Goal: Task Accomplishment & Management: Use online tool/utility

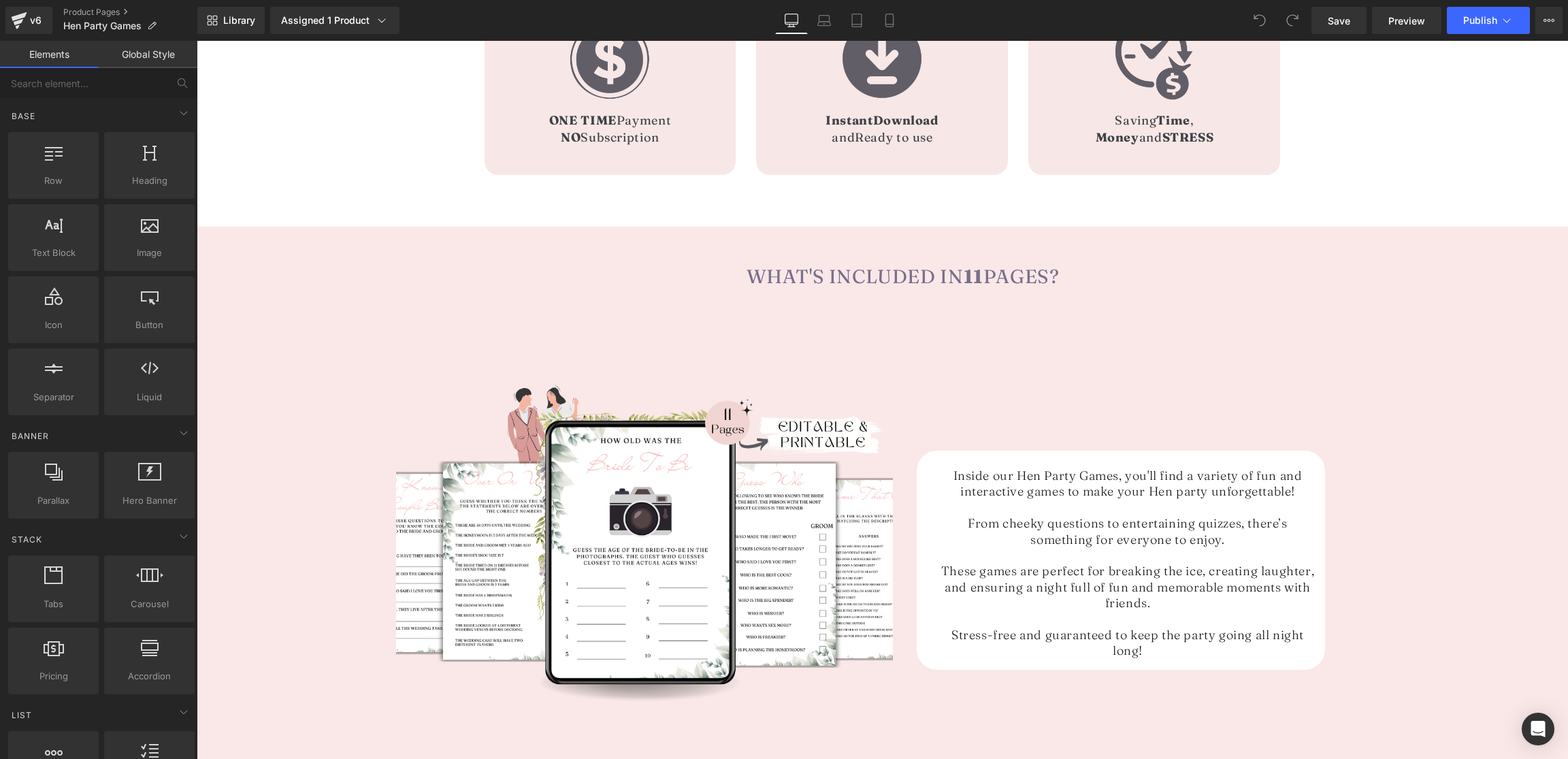
scroll to position [1558, 0]
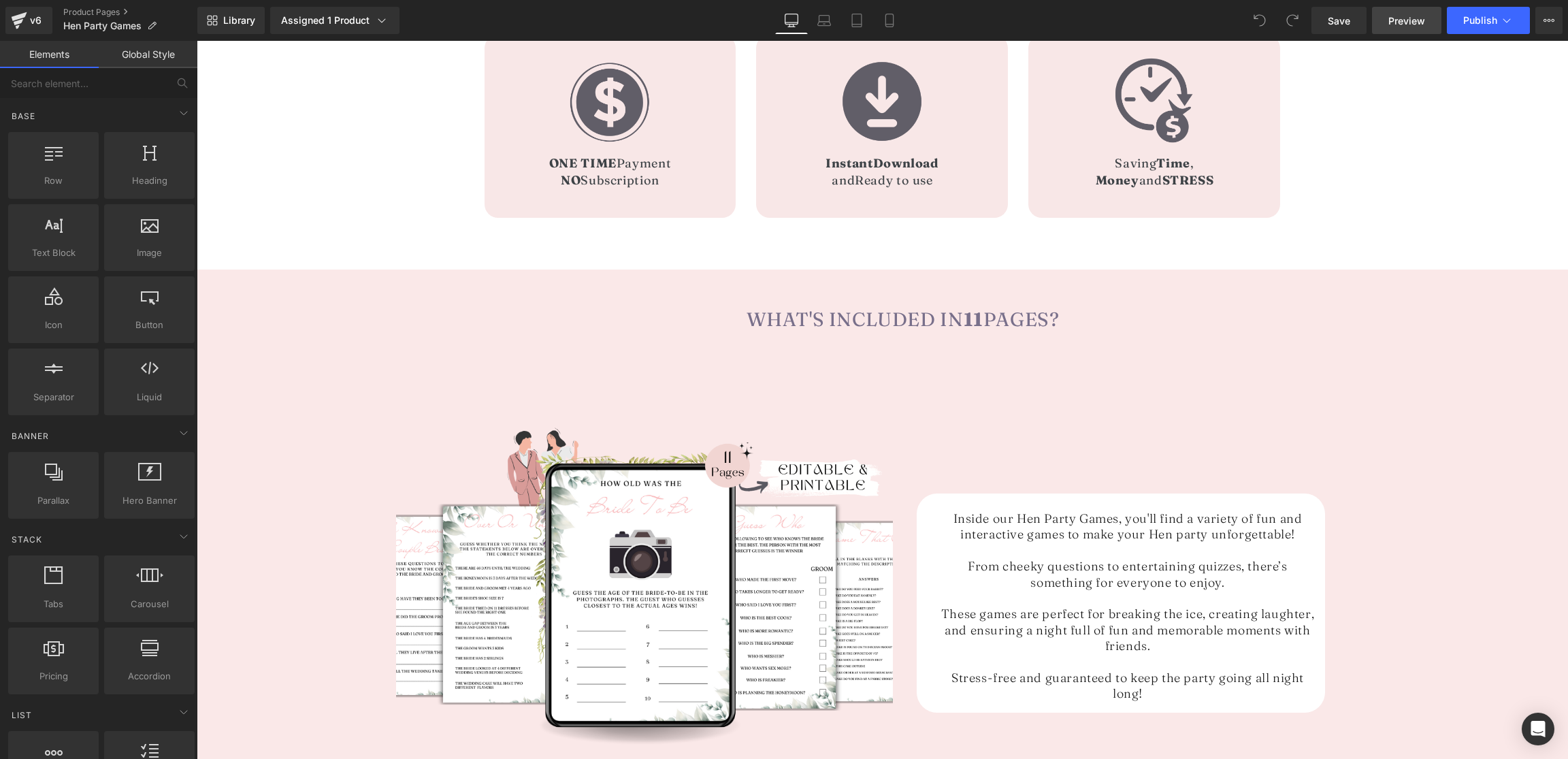
click at [1401, 28] on link "Preview" at bounding box center [1406, 21] width 69 height 27
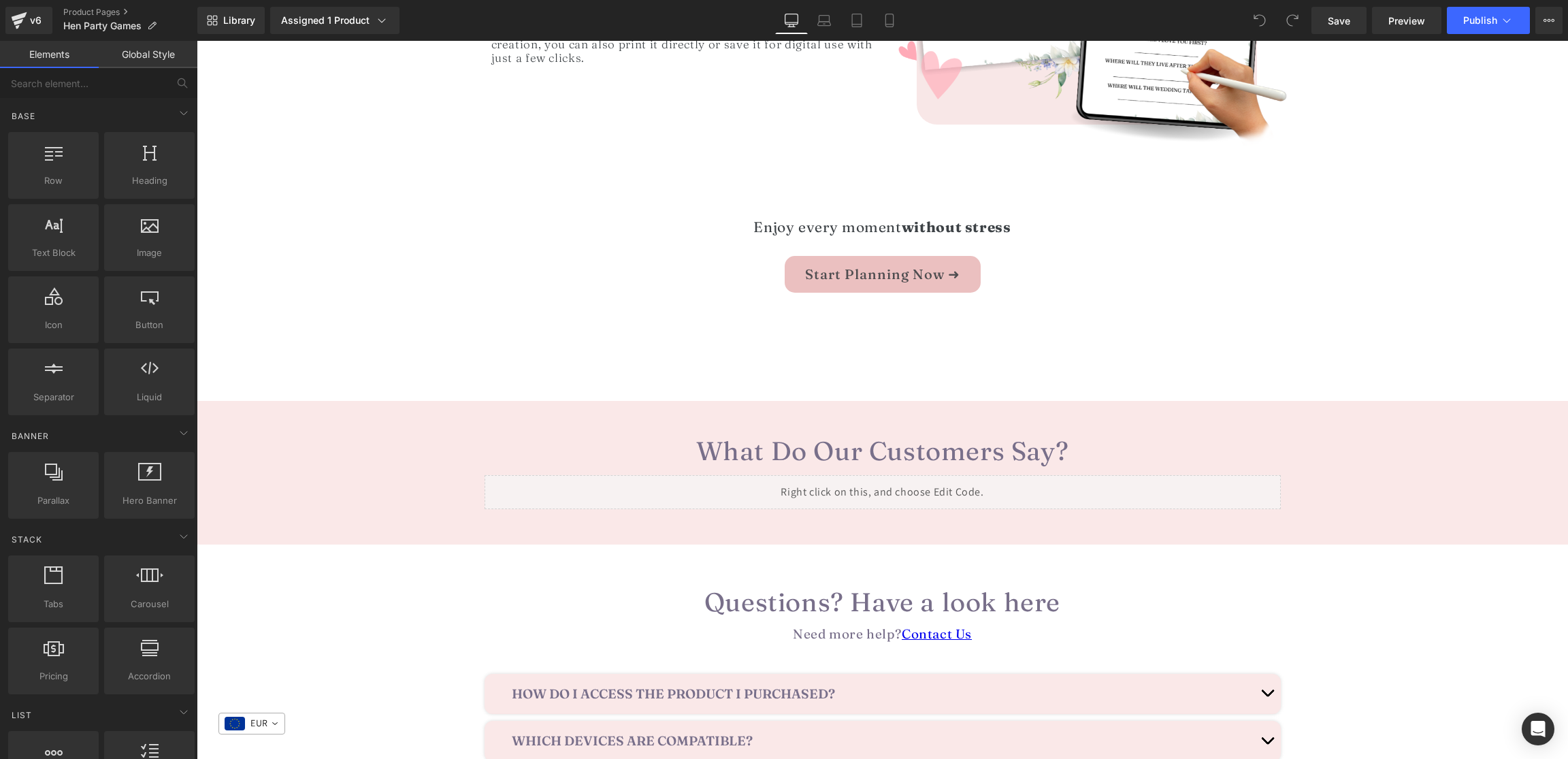
scroll to position [2678, 0]
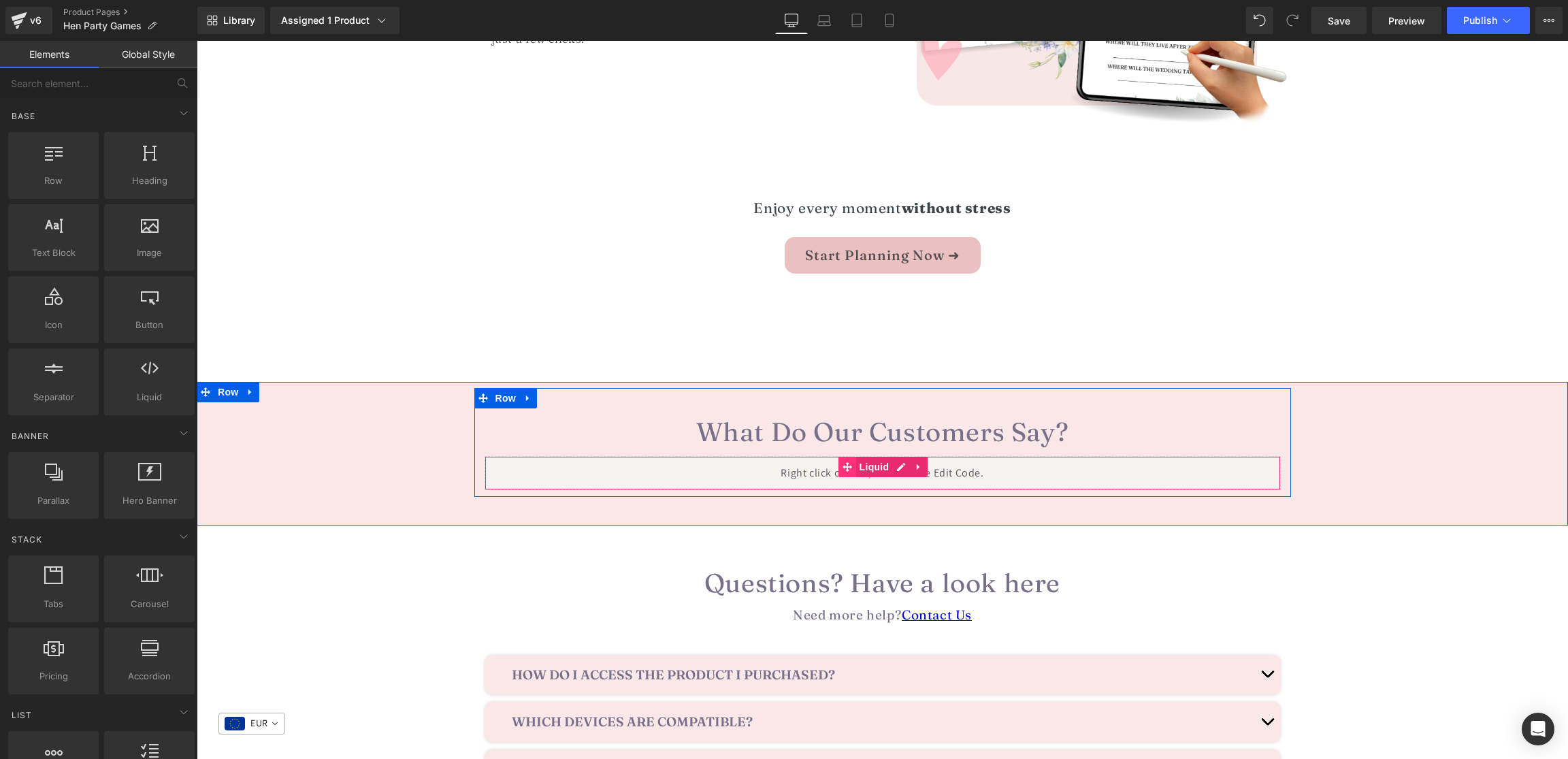
click at [851, 461] on icon at bounding box center [847, 466] width 10 height 10
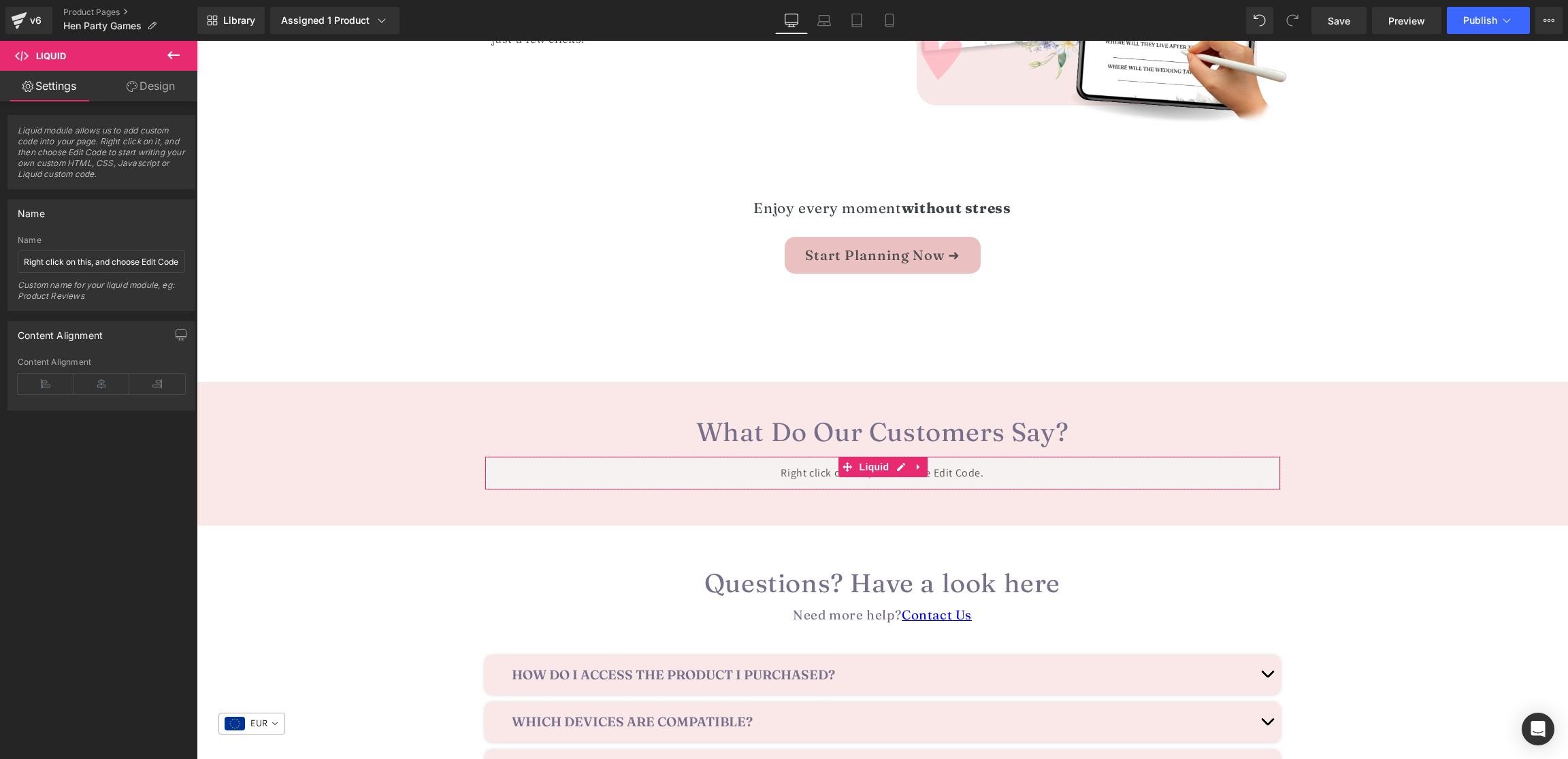
click at [148, 84] on link "Design" at bounding box center [151, 86] width 99 height 30
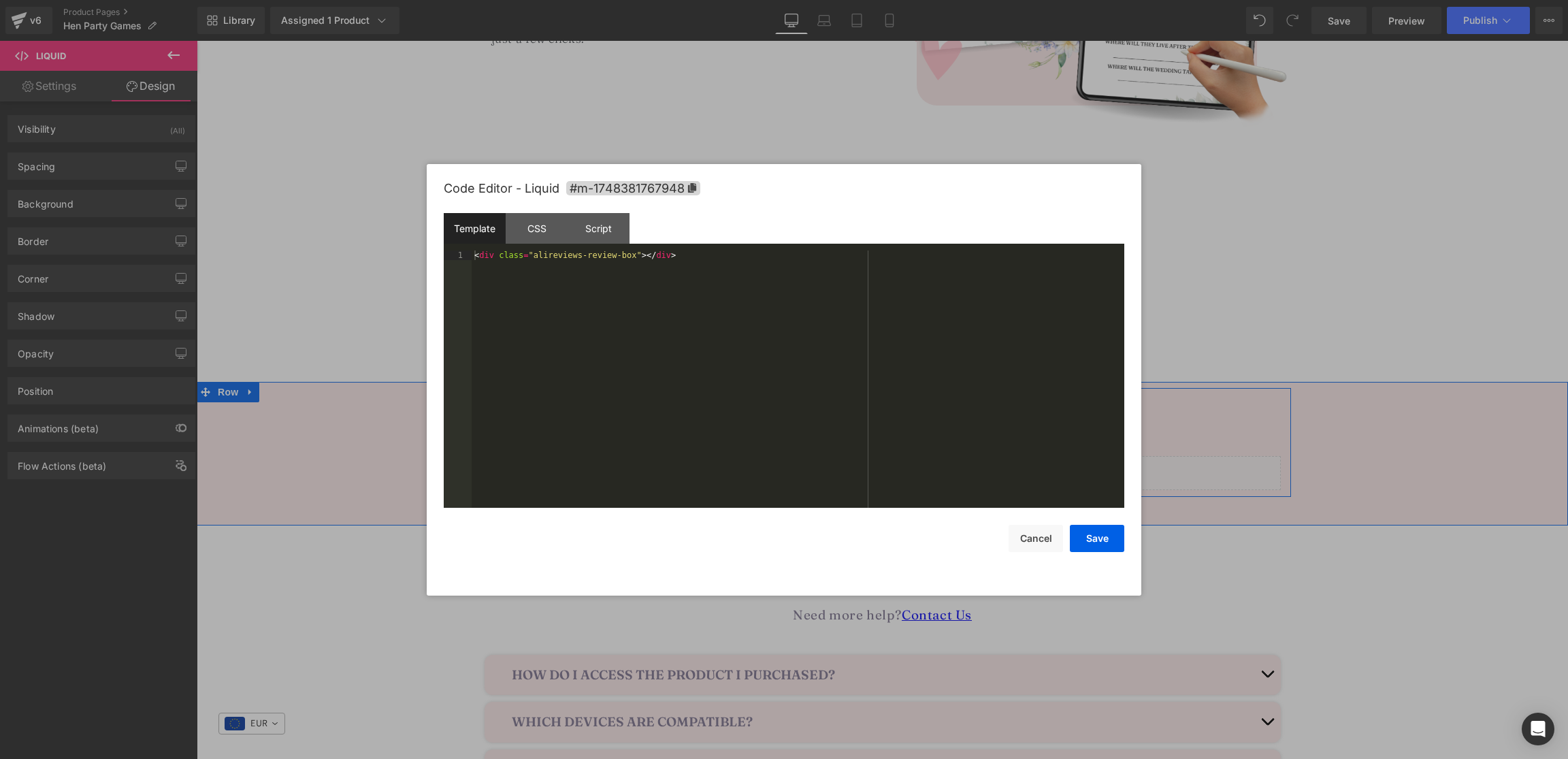
click at [901, 456] on div "Liquid" at bounding box center [882, 473] width 796 height 34
click at [618, 264] on div "< div class = "alireviews-review-box" > </ div >" at bounding box center [798, 388] width 653 height 276
click at [1097, 540] on button "Save" at bounding box center [1097, 538] width 54 height 27
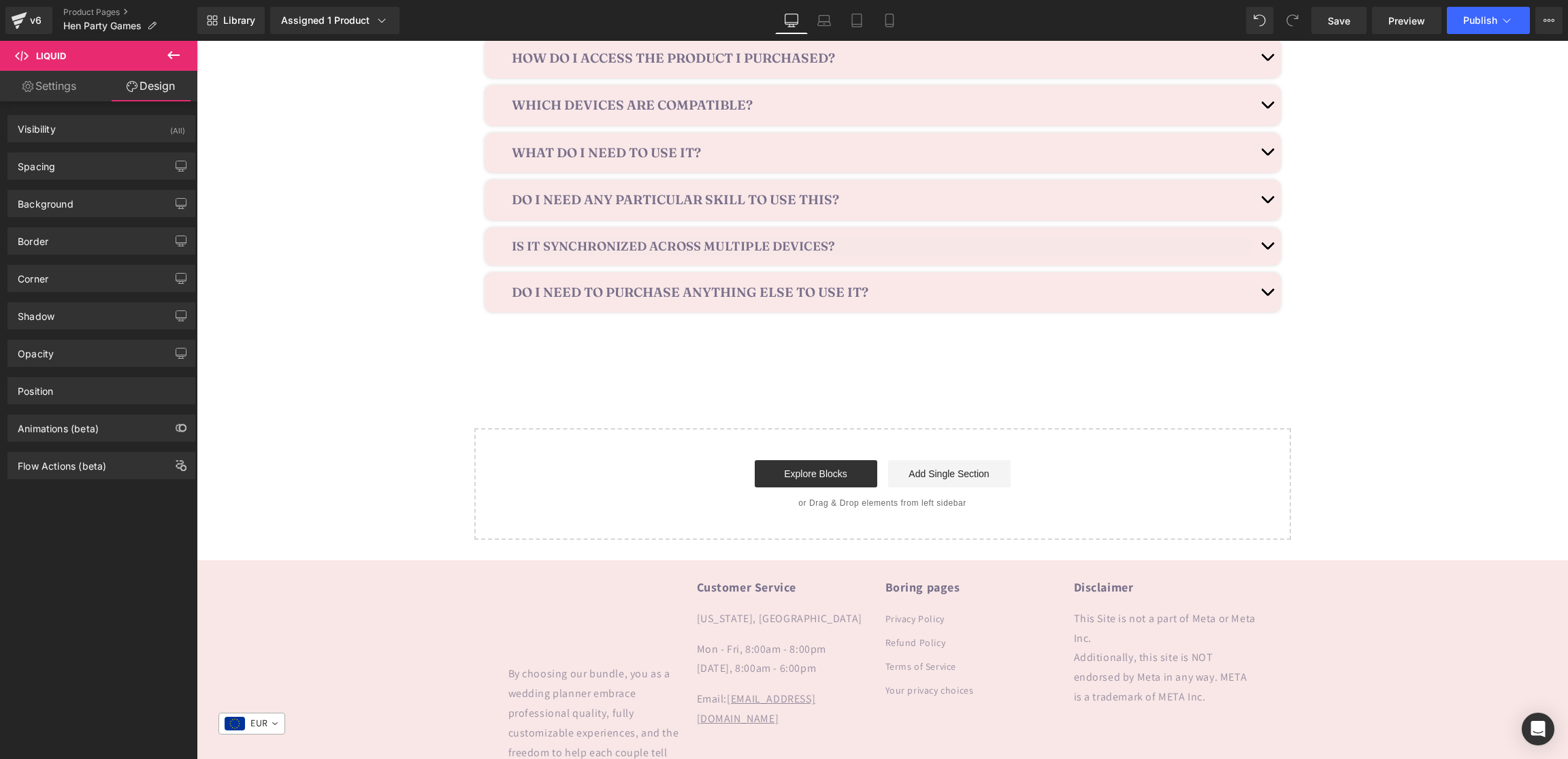
scroll to position [3497, 0]
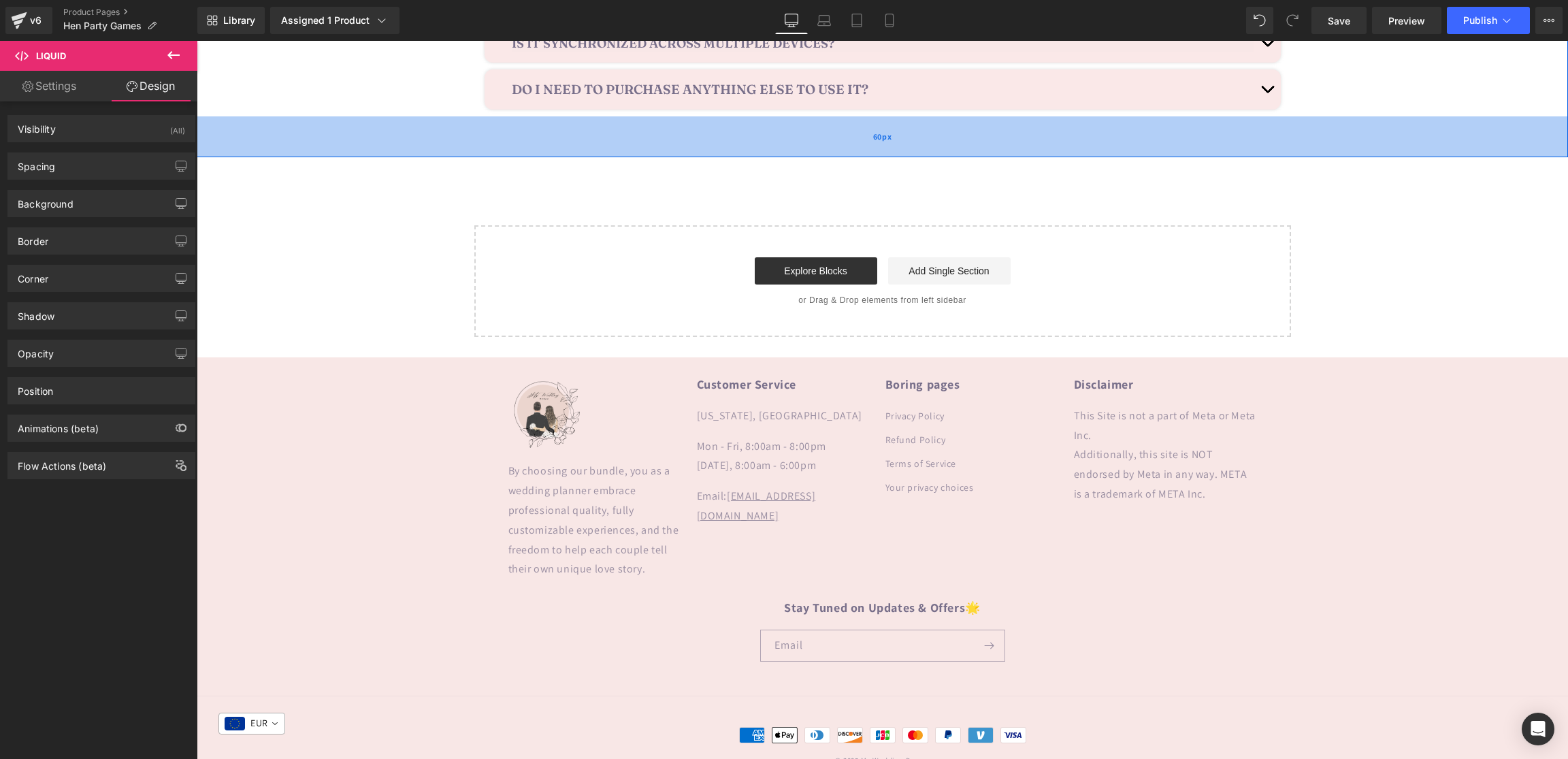
click at [690, 123] on div "60px" at bounding box center [882, 136] width 1371 height 41
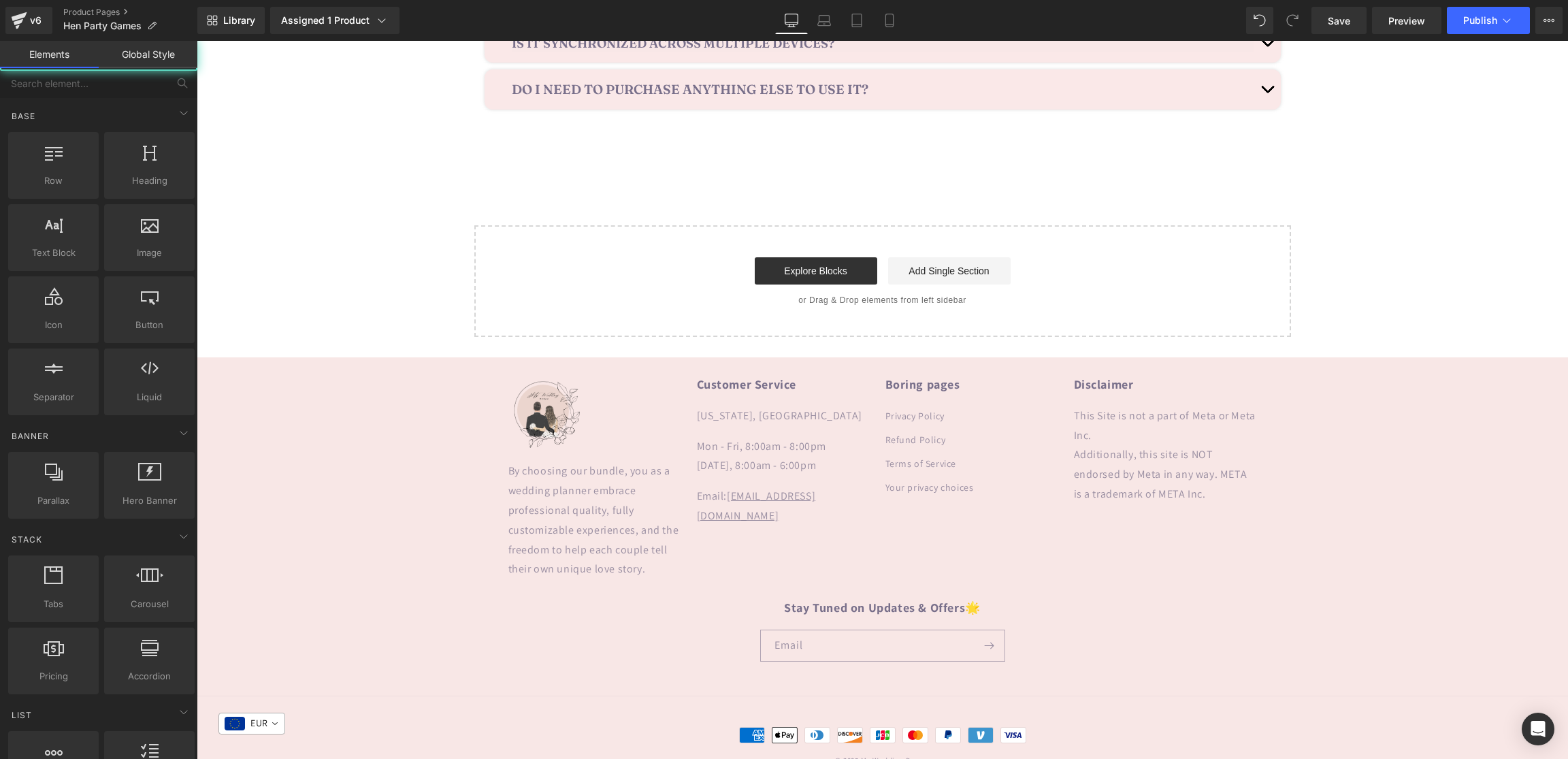
click at [1492, 23] on span "Publish" at bounding box center [1480, 21] width 34 height 11
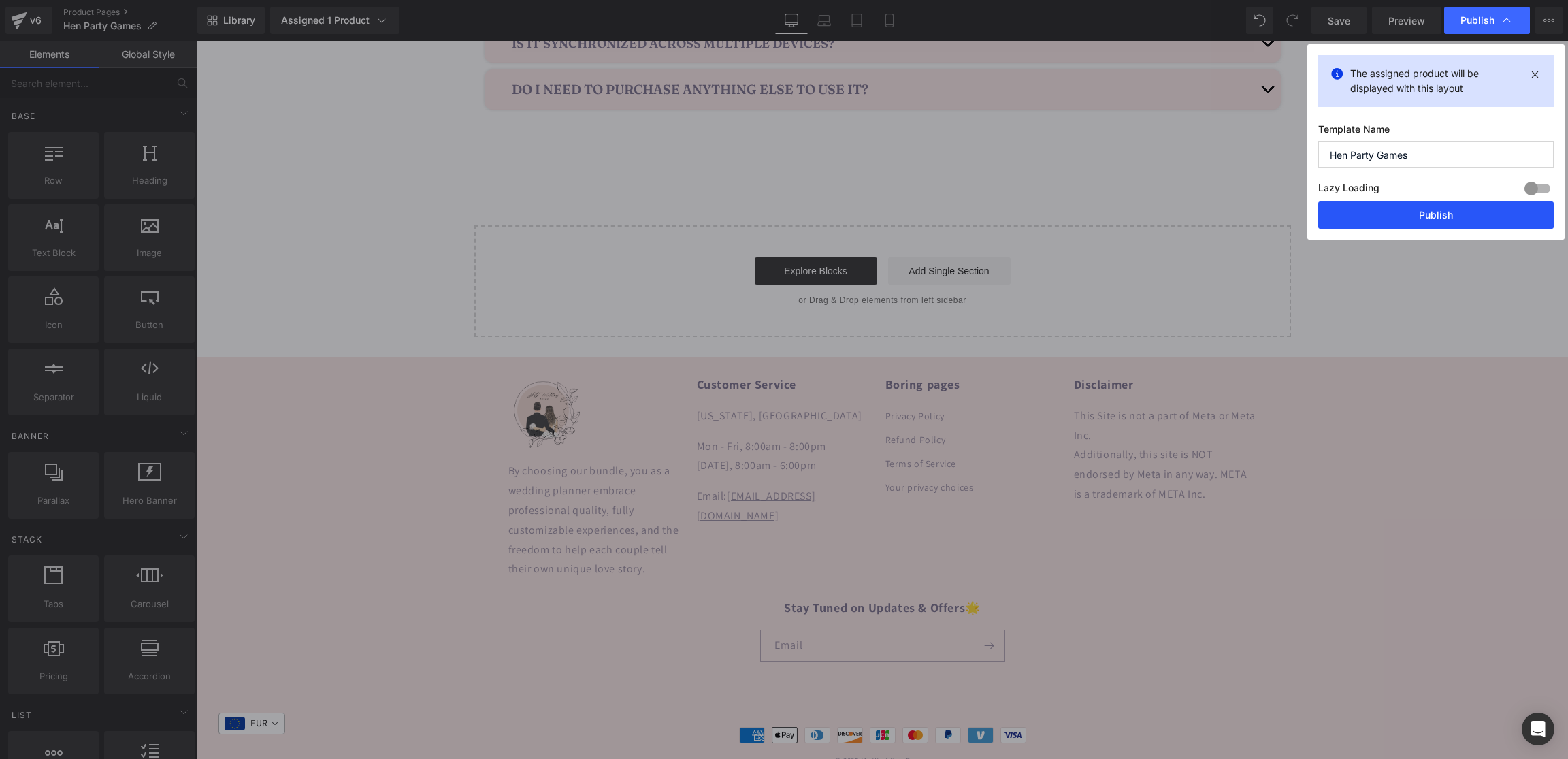
click at [1432, 216] on button "Publish" at bounding box center [1436, 215] width 236 height 27
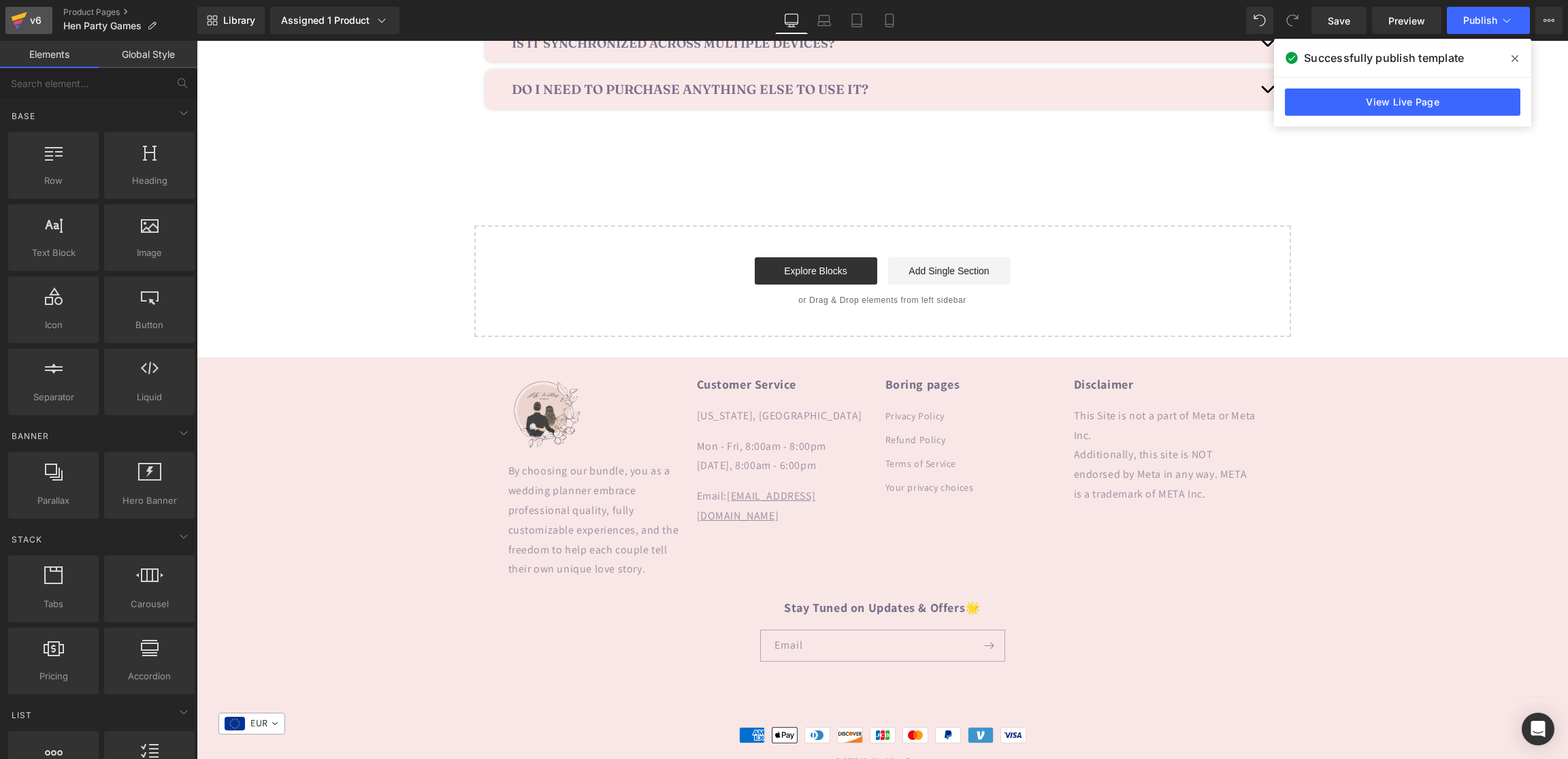
click at [20, 18] on icon at bounding box center [20, 16] width 16 height 9
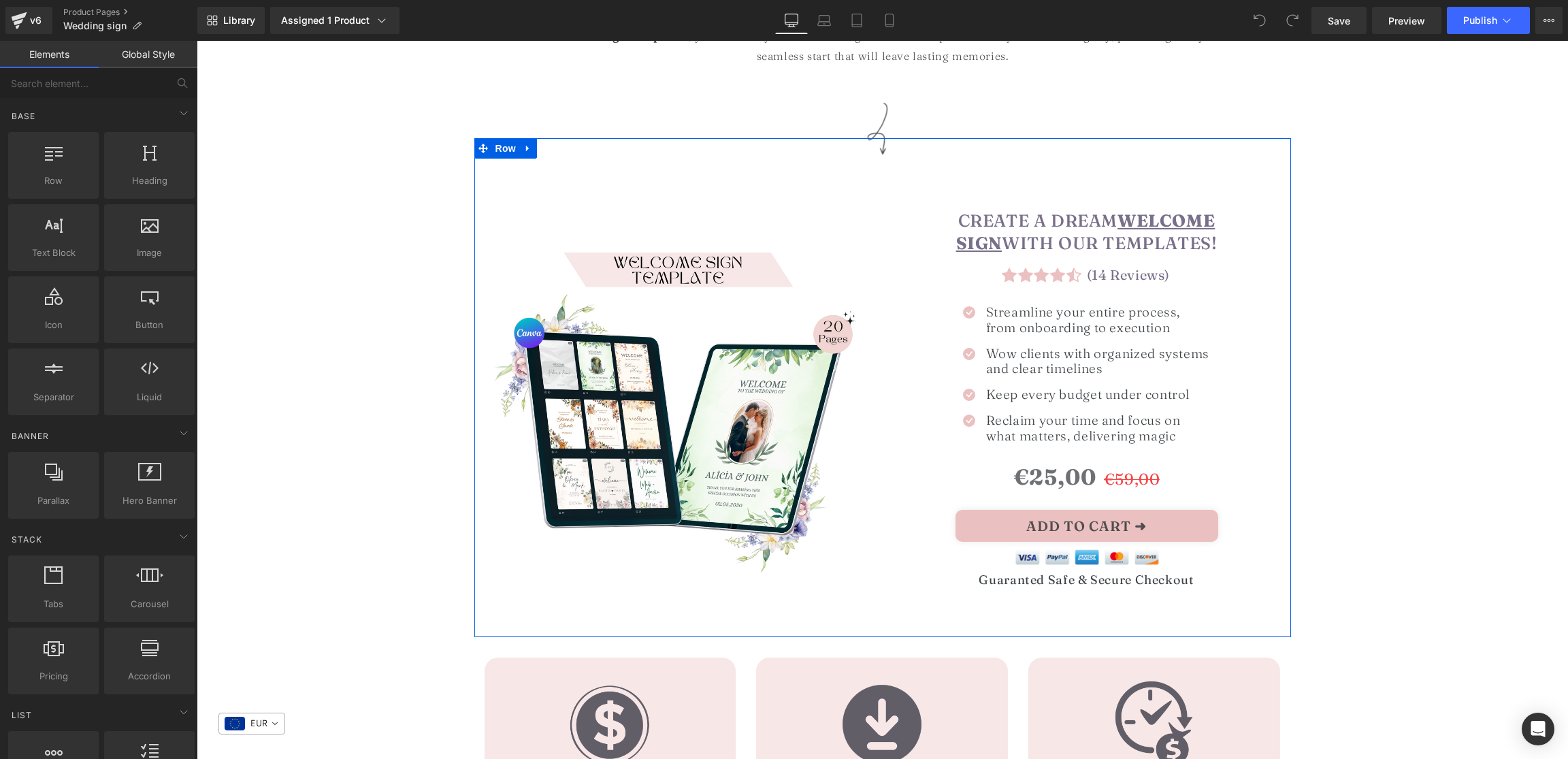
scroll to position [868, 0]
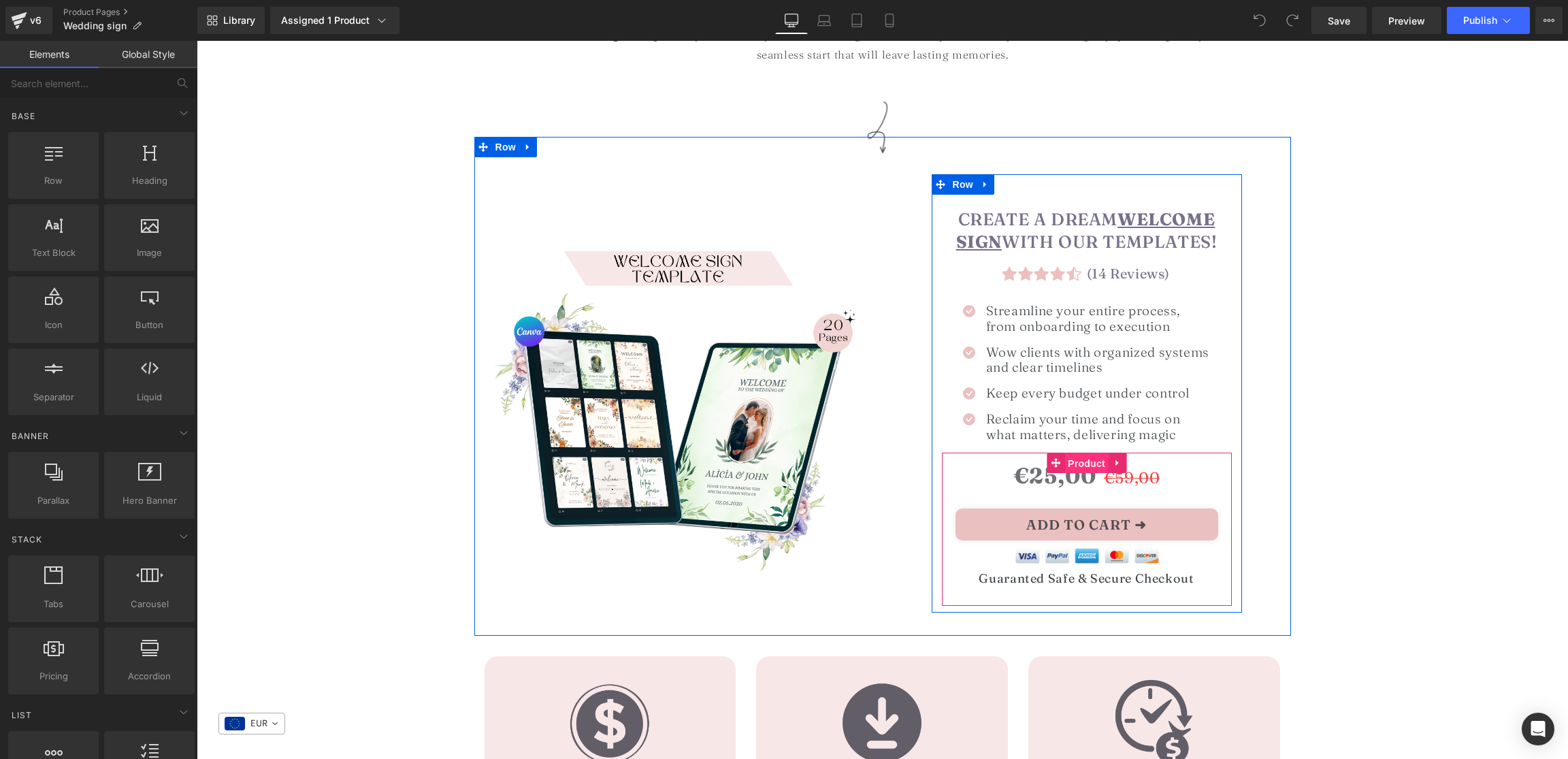
click at [1073, 456] on span "Product" at bounding box center [1087, 464] width 45 height 21
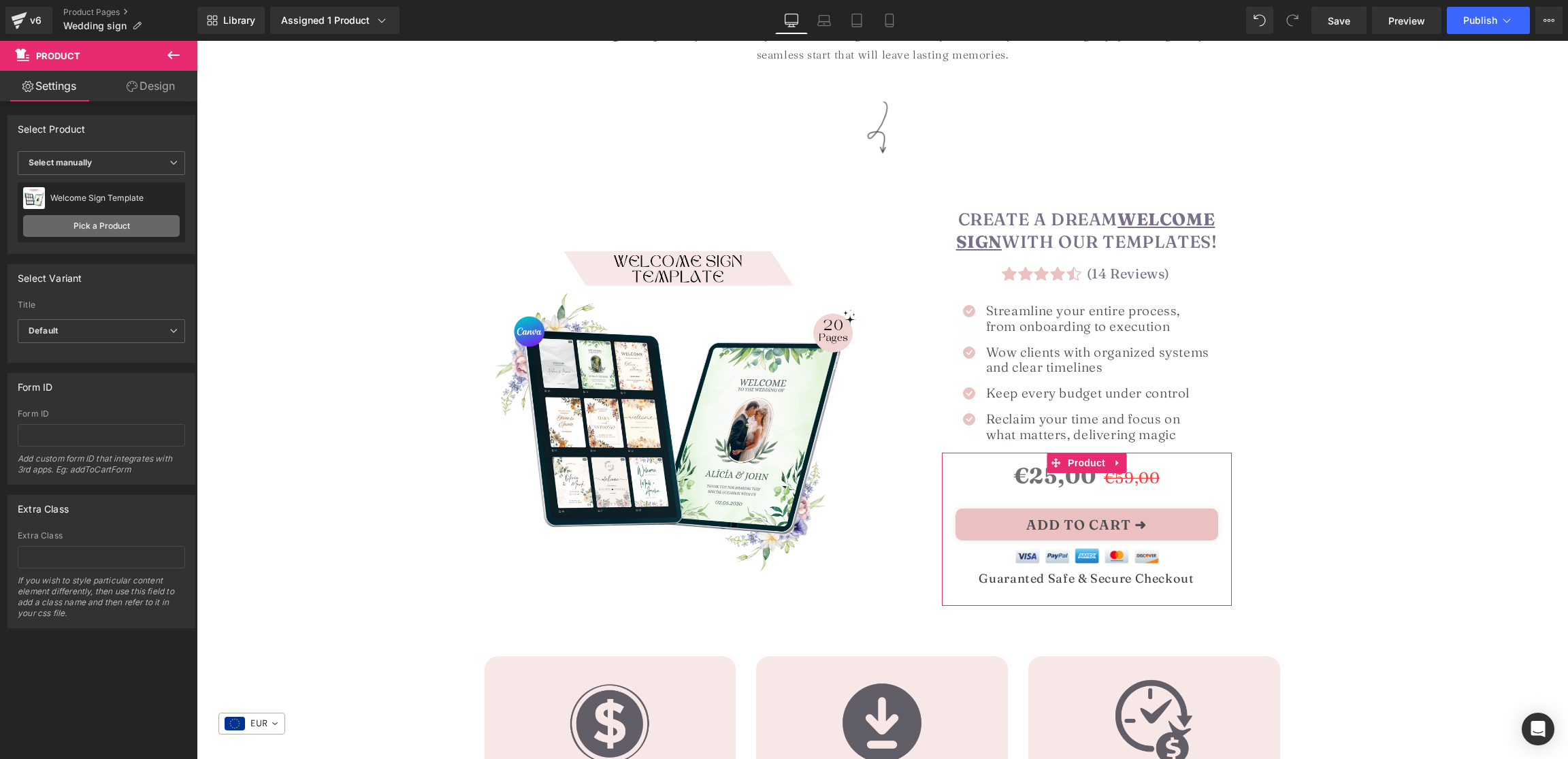
click at [115, 222] on link "Pick a Product" at bounding box center [101, 225] width 157 height 22
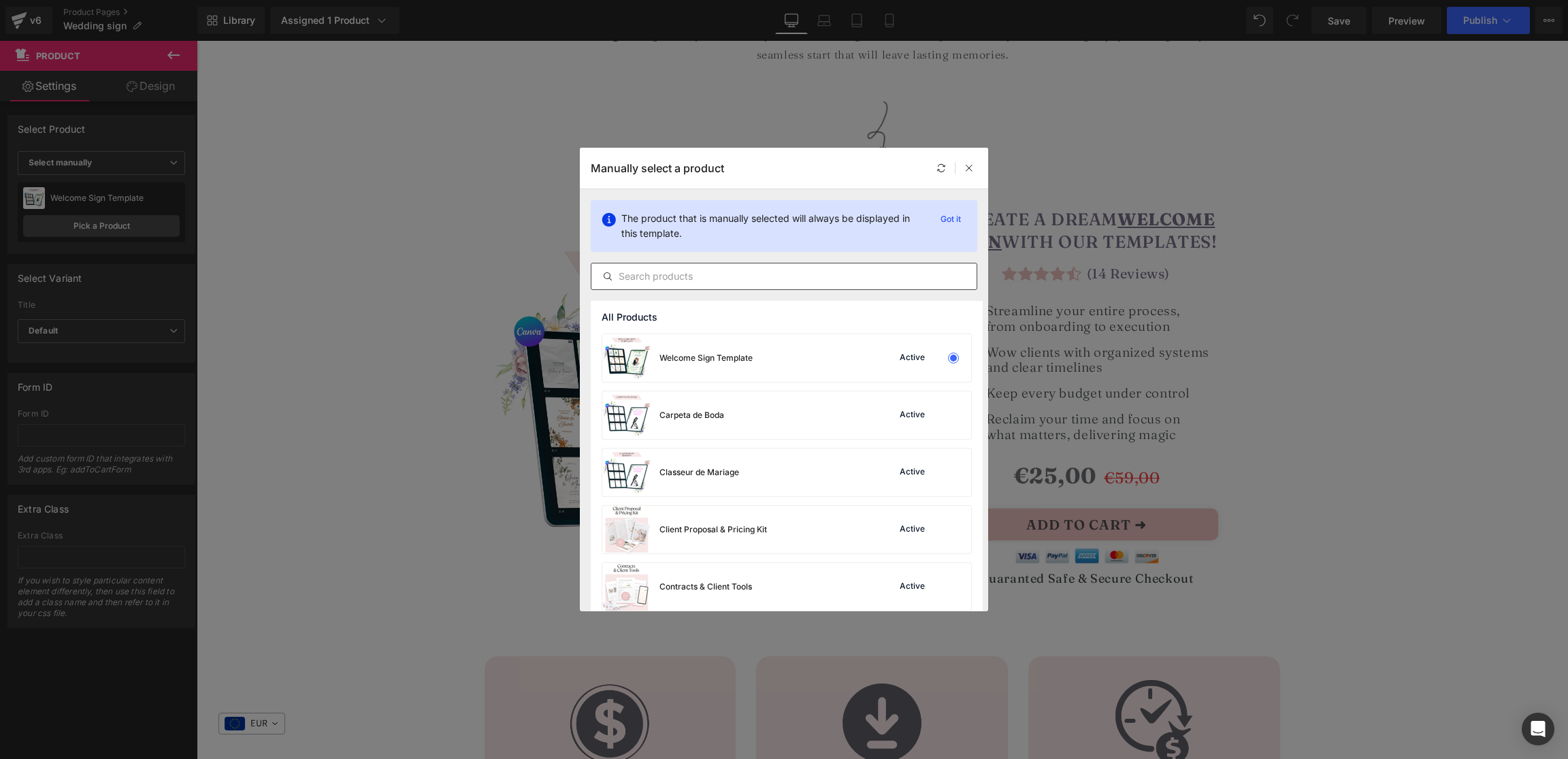
click at [643, 272] on input "text" at bounding box center [784, 276] width 385 height 17
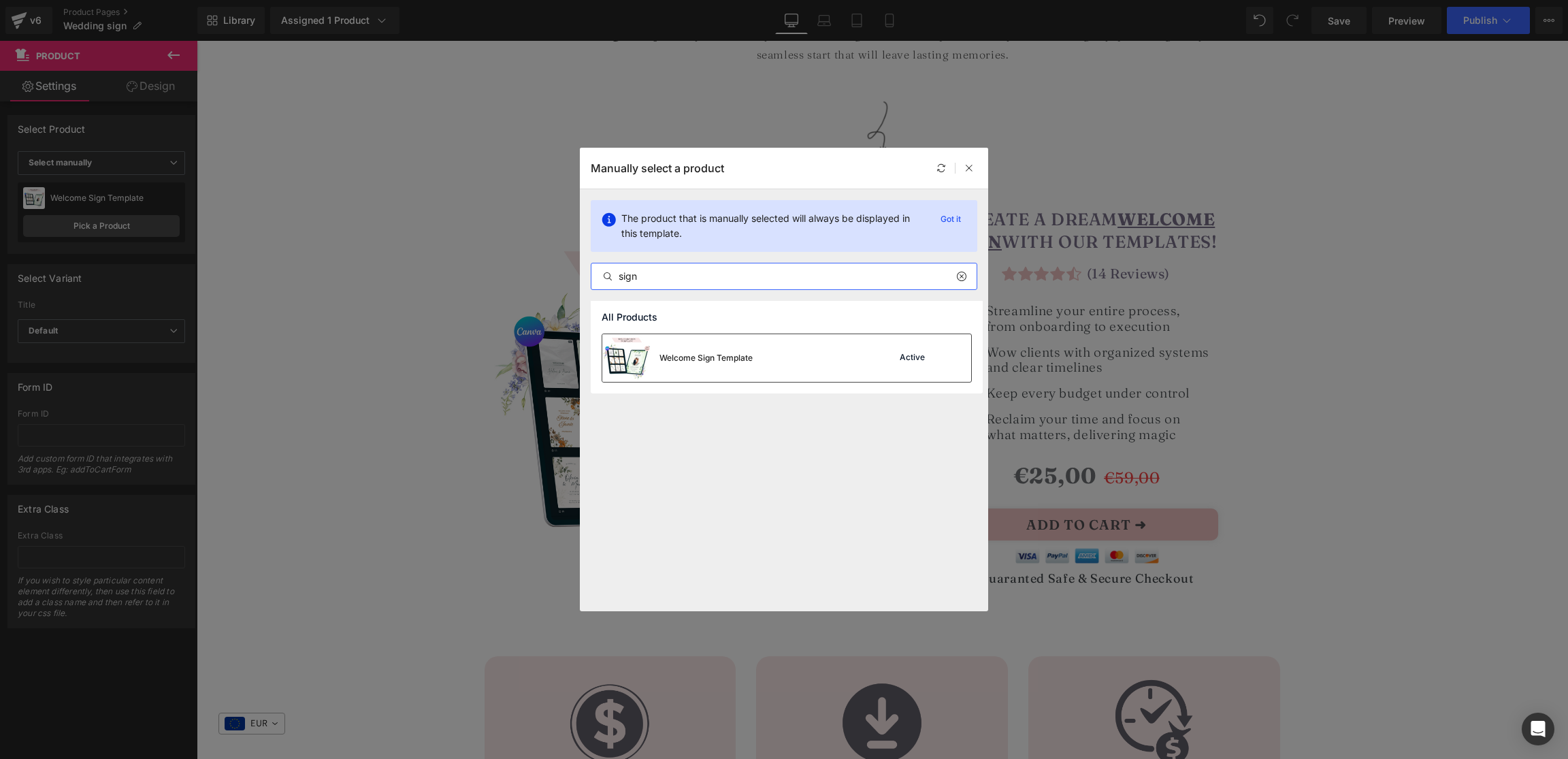
type input "sign"
click at [703, 371] on div "Welcome Sign Template" at bounding box center [677, 358] width 151 height 48
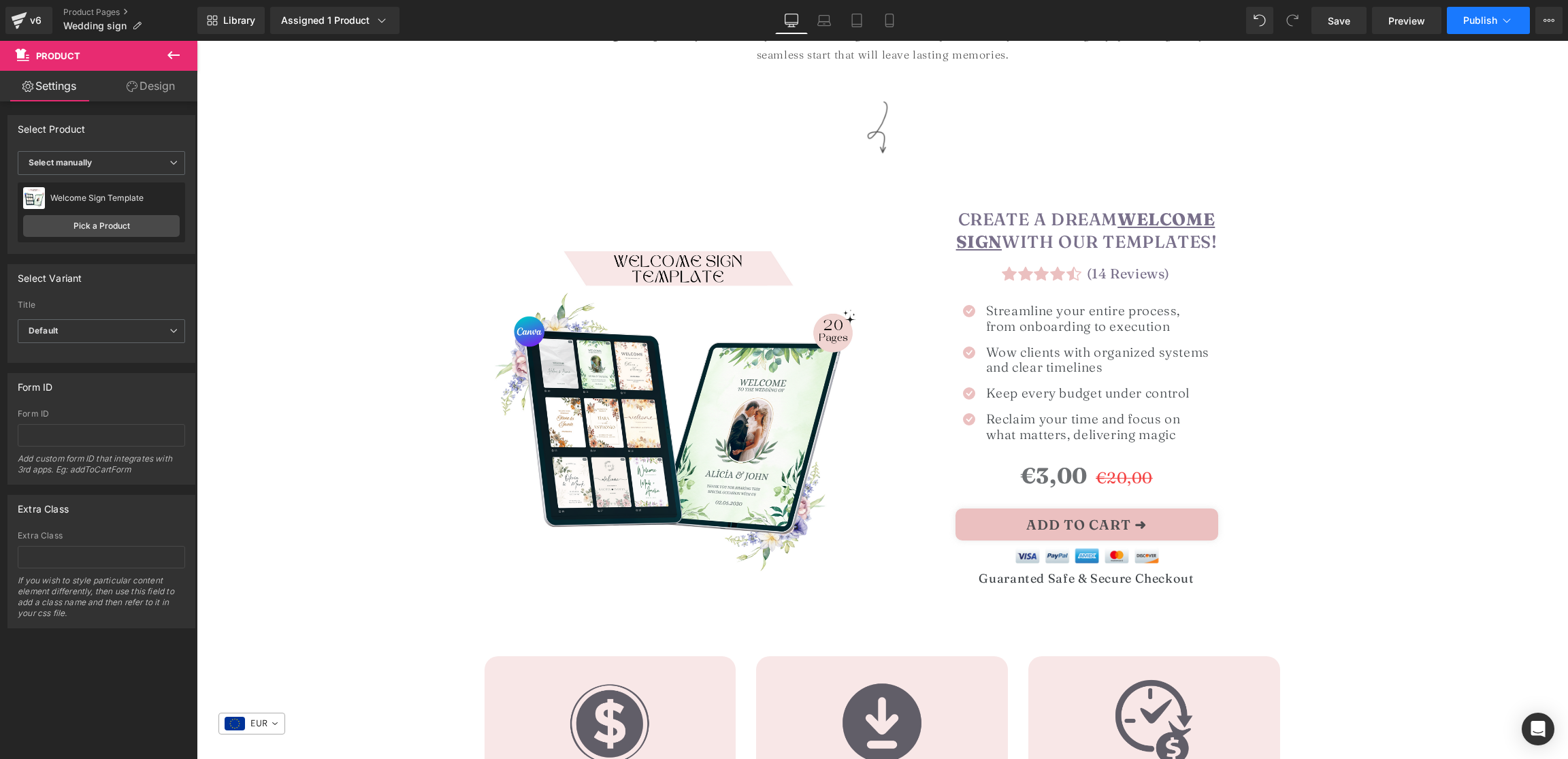
click at [1461, 18] on button "Publish" at bounding box center [1488, 21] width 83 height 27
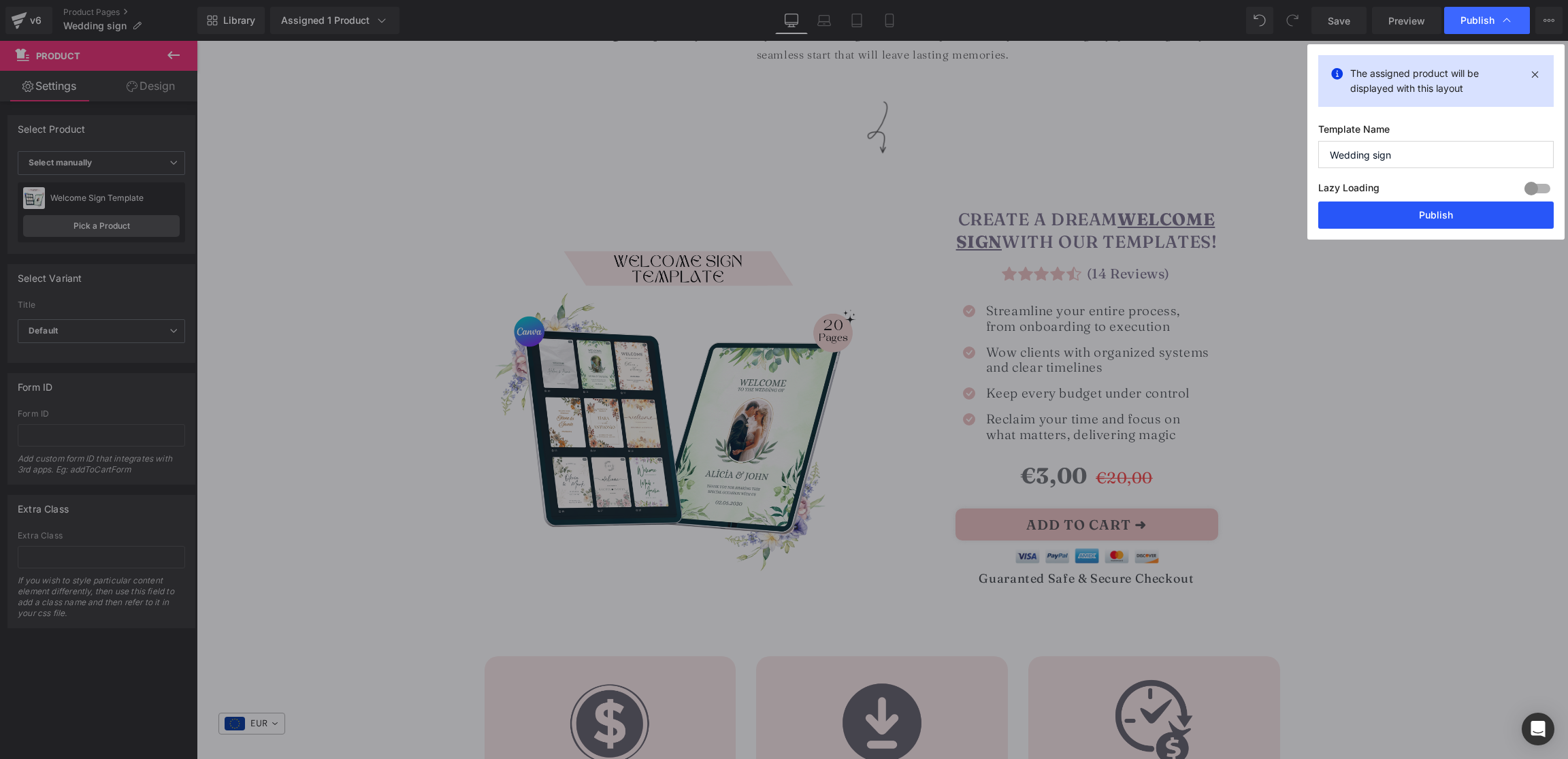
drag, startPoint x: 1453, startPoint y: 222, endPoint x: 1256, endPoint y: 181, distance: 201.2
click at [1453, 222] on button "Publish" at bounding box center [1436, 215] width 236 height 27
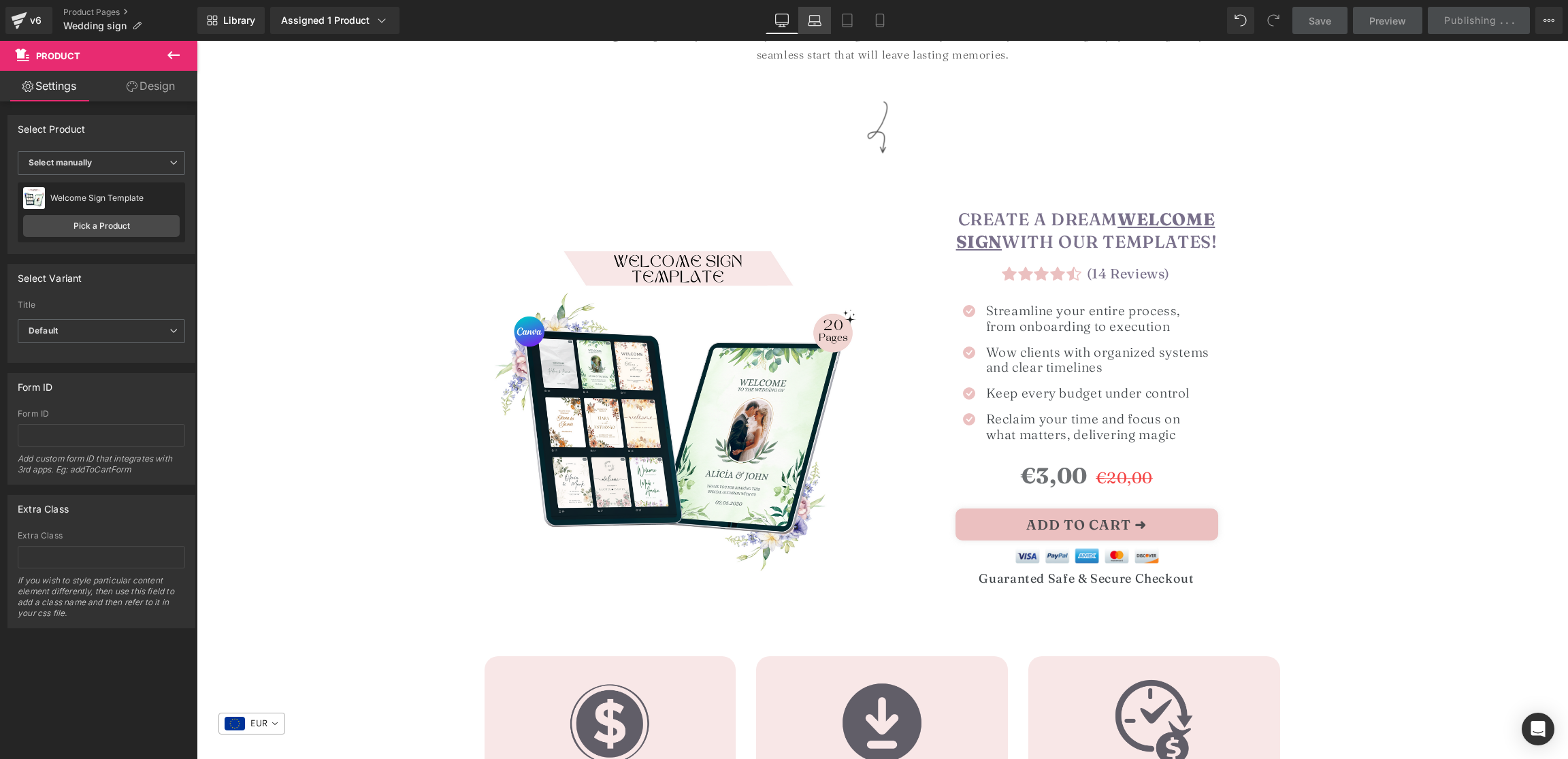
click at [817, 22] on icon at bounding box center [814, 20] width 14 height 14
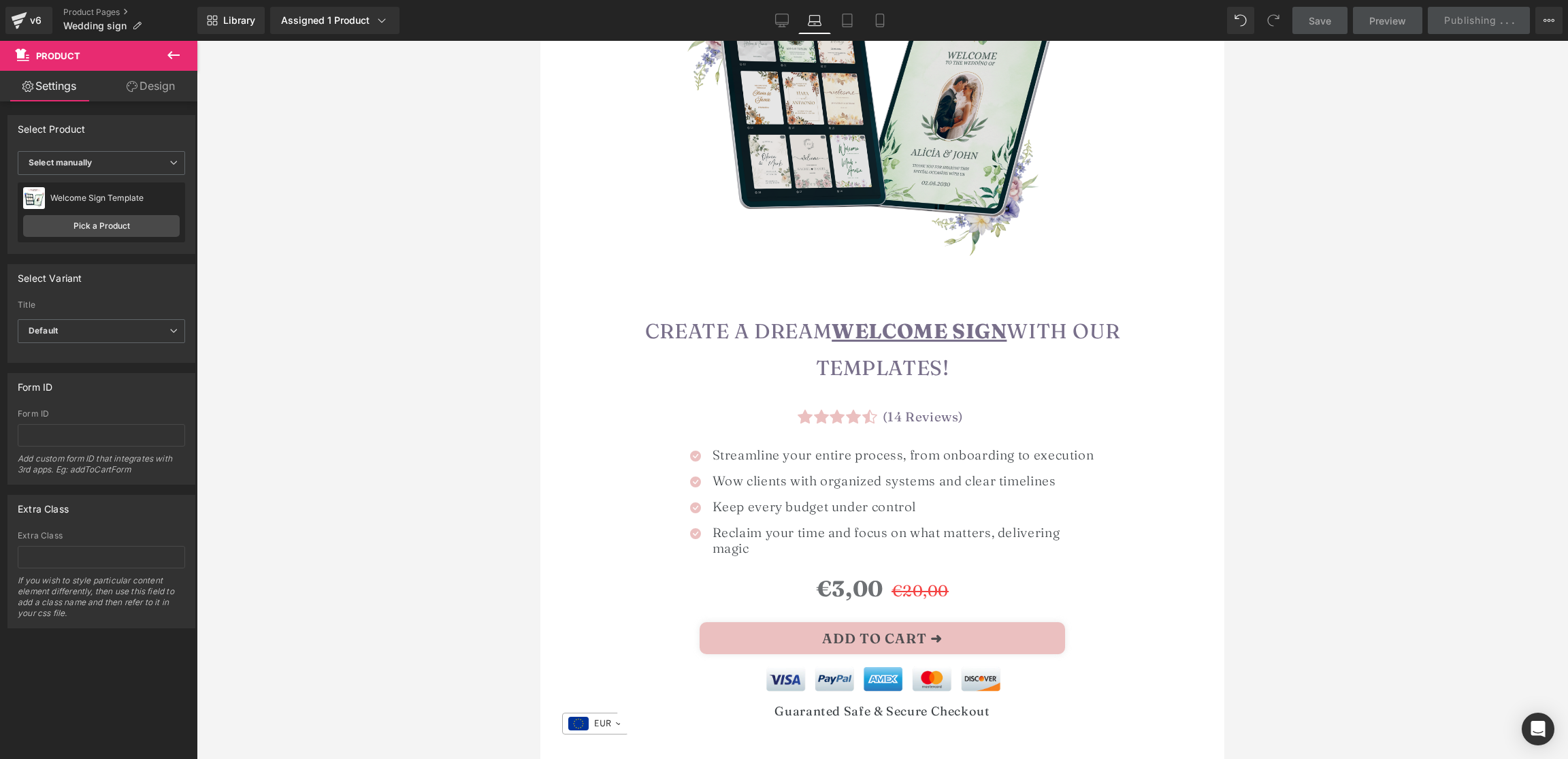
scroll to position [803, 0]
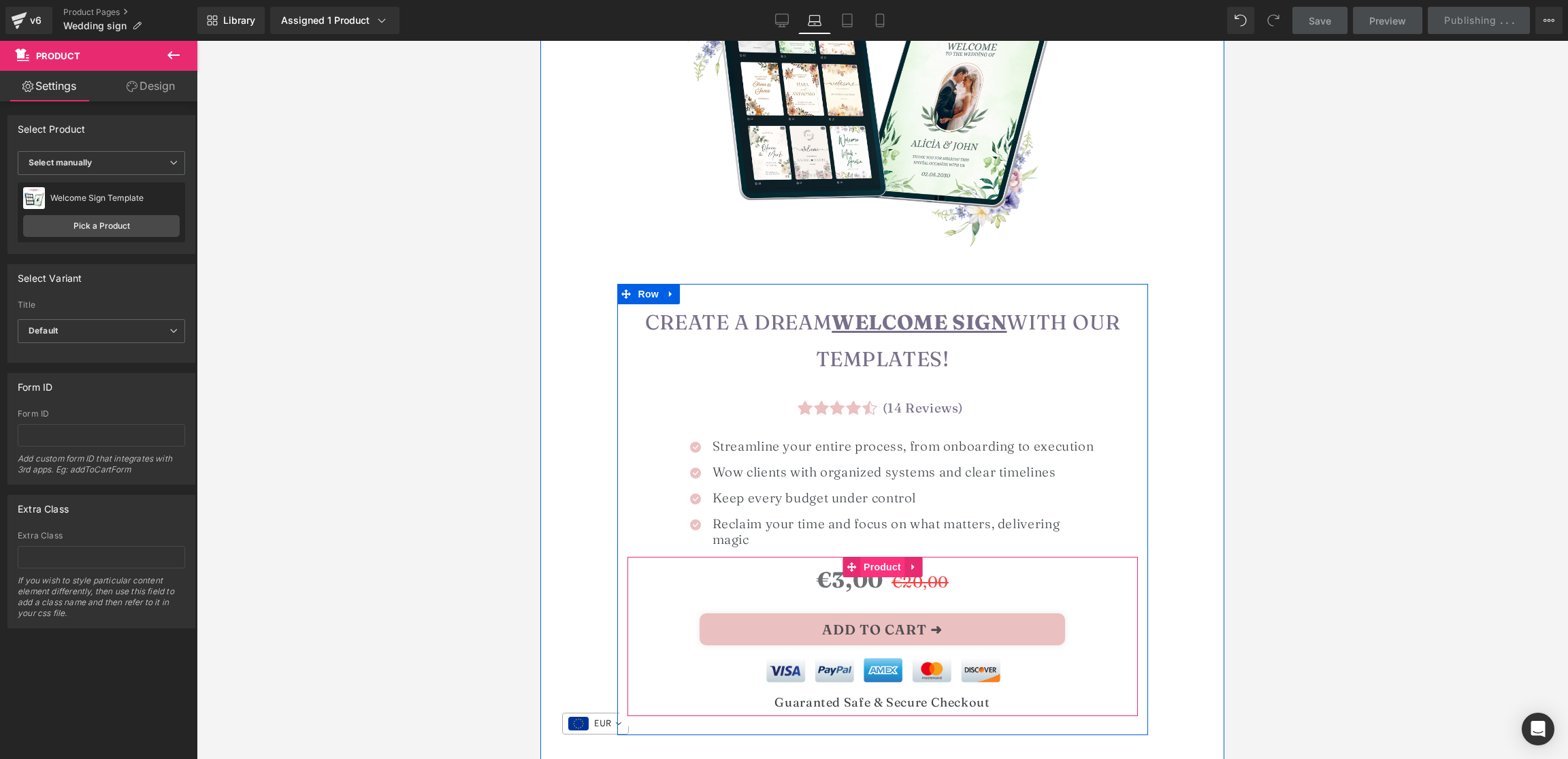
click at [879, 577] on span "Product" at bounding box center [882, 567] width 45 height 21
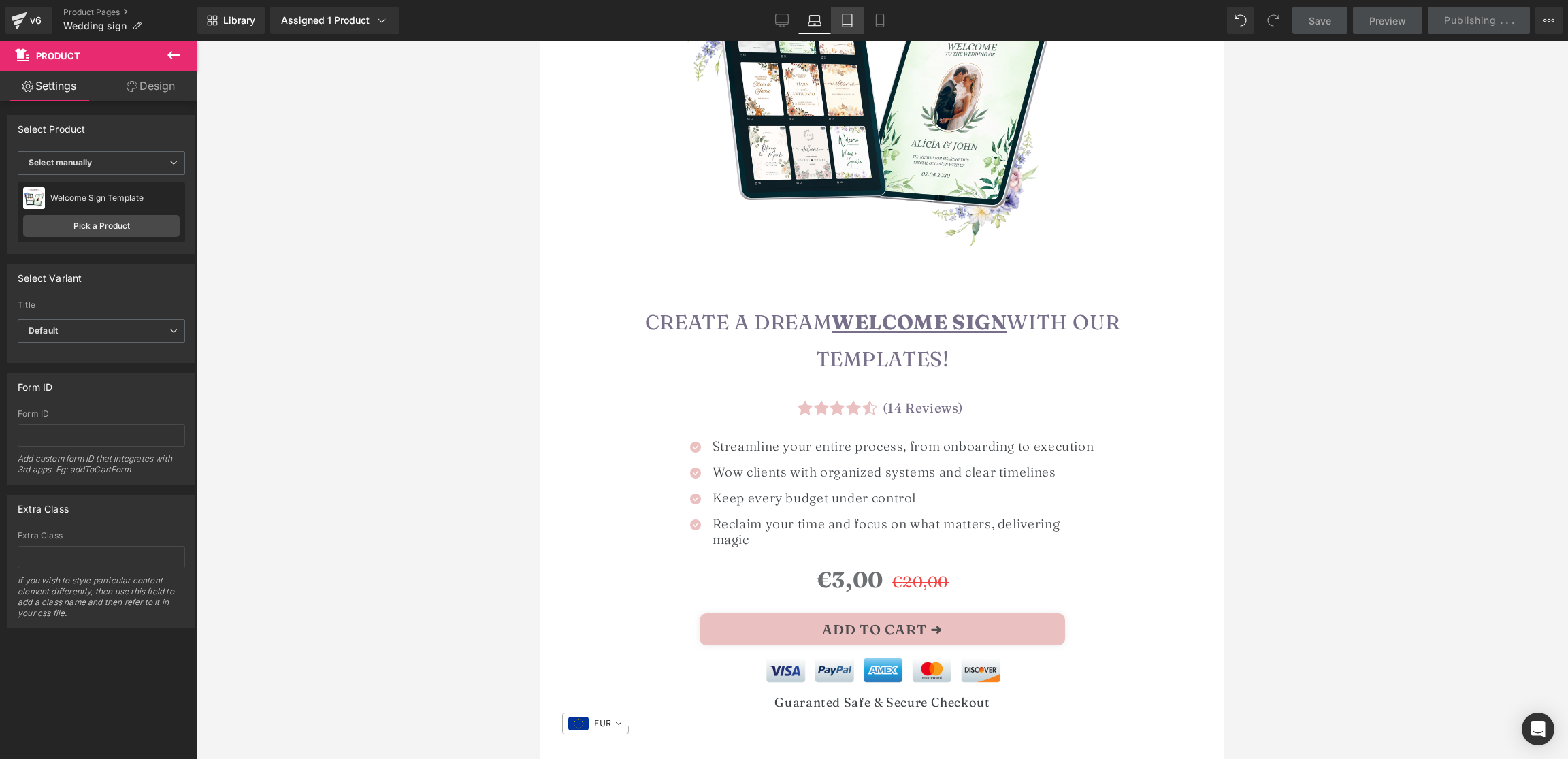
click at [849, 18] on icon at bounding box center [847, 20] width 14 height 14
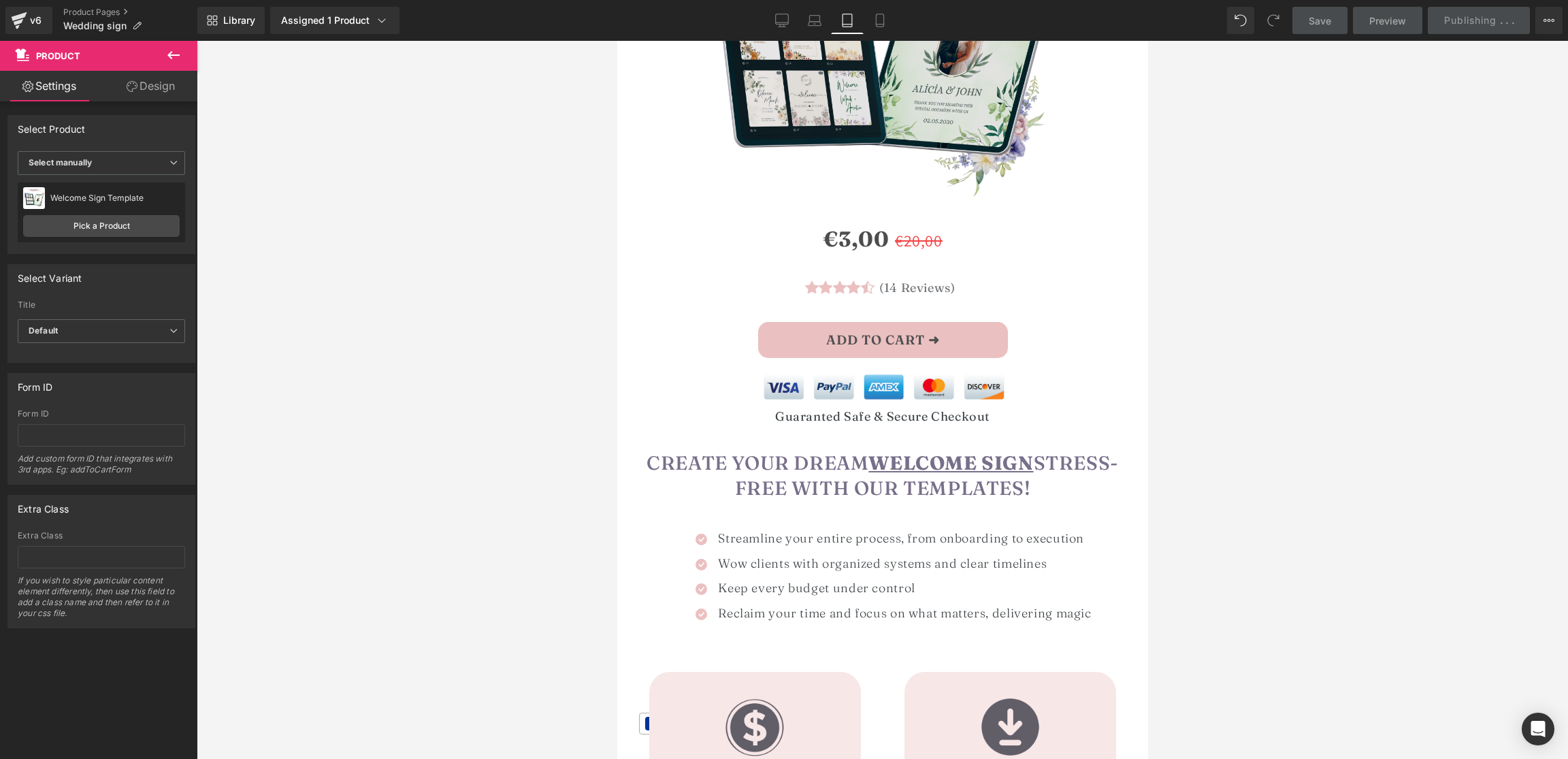
scroll to position [773, 0]
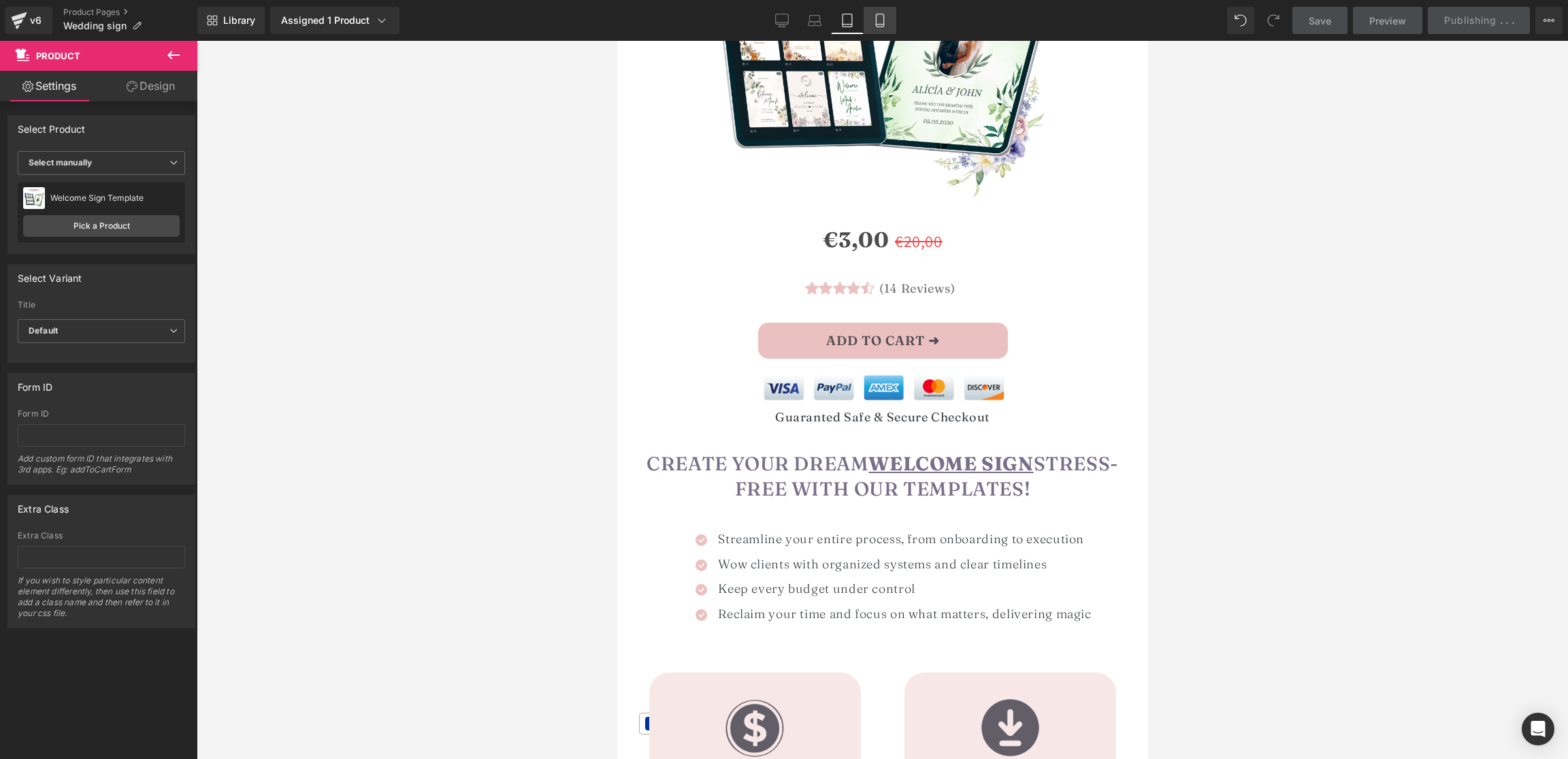
click at [873, 23] on icon at bounding box center [879, 20] width 14 height 14
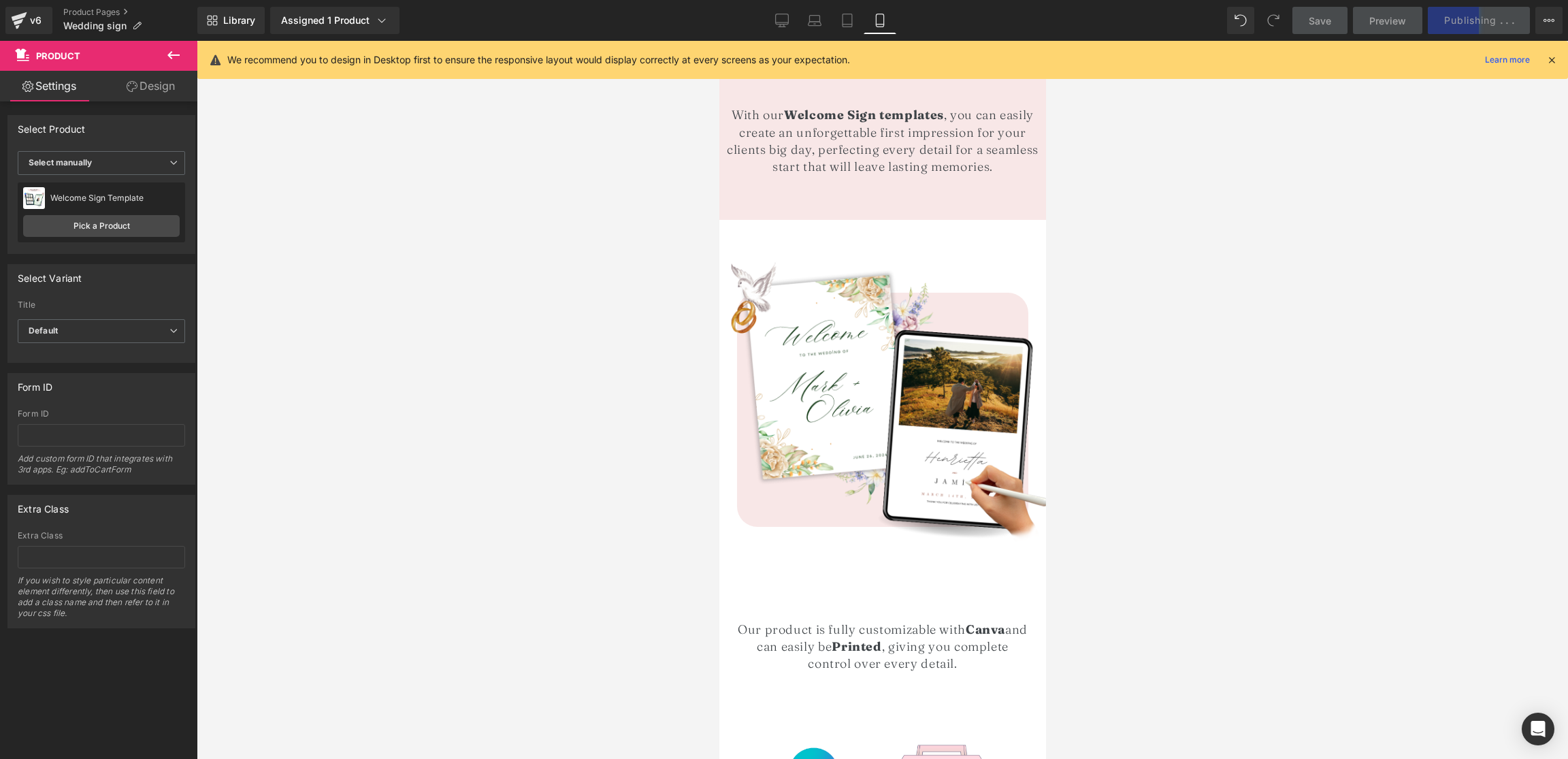
scroll to position [1757, 0]
